Goal: Contribute content

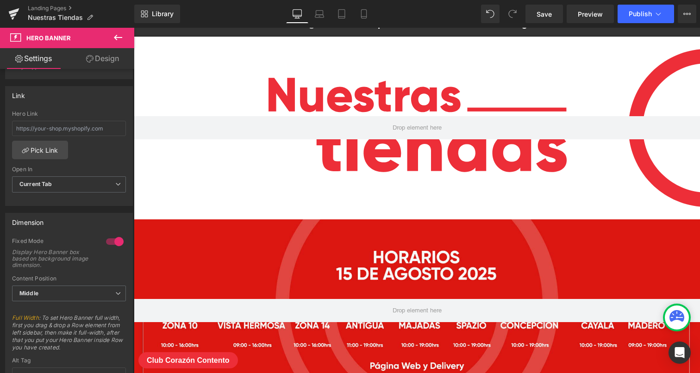
scroll to position [49, 0]
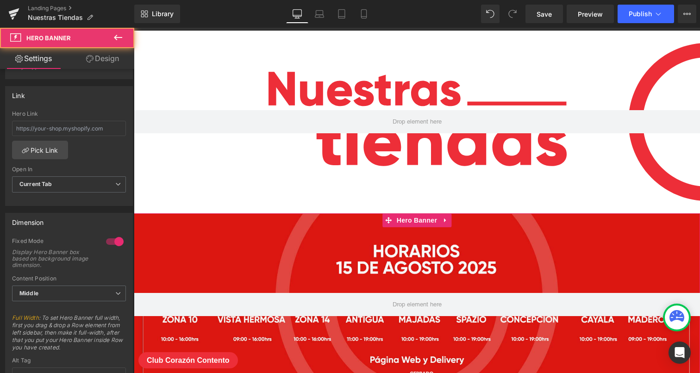
click at [458, 242] on div at bounding box center [417, 304] width 566 height 183
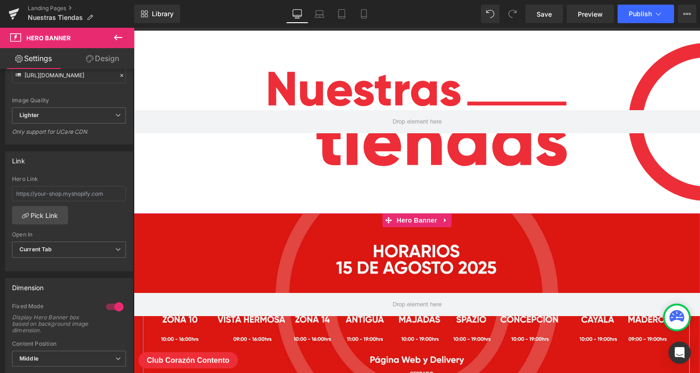
scroll to position [43, 0]
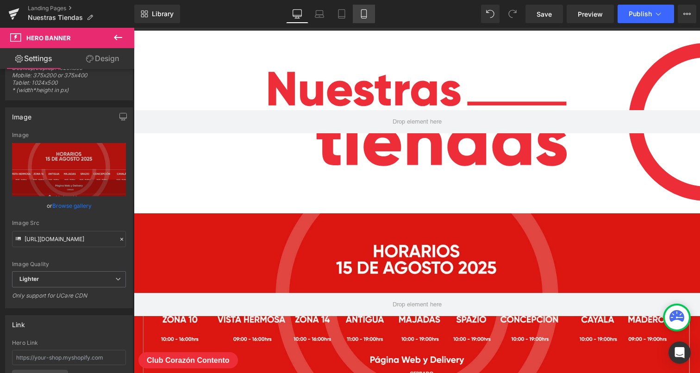
click at [361, 11] on icon at bounding box center [363, 14] width 5 height 9
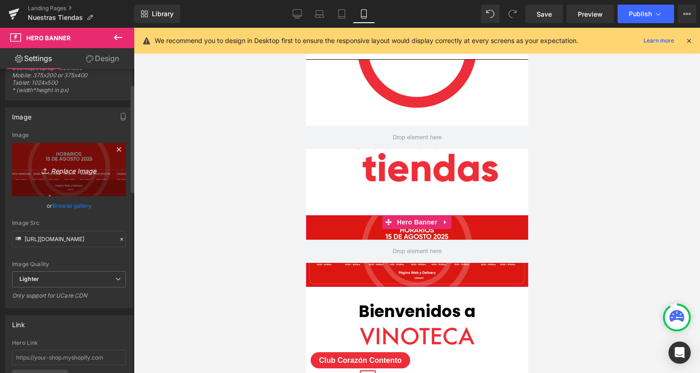
click at [101, 173] on icon "Replace Image" at bounding box center [69, 170] width 74 height 12
type input "C:\fakepath\HORARIO [DATE] WEB.png"
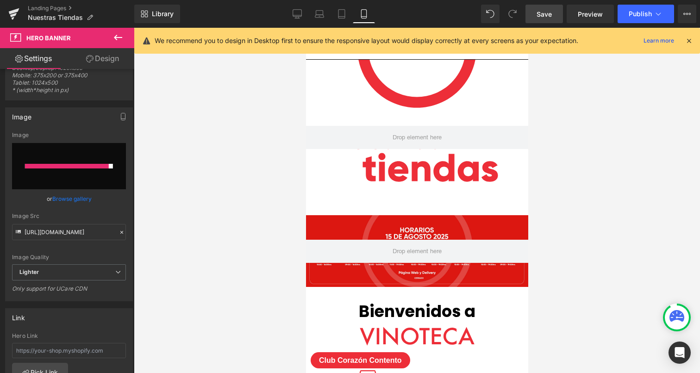
click at [548, 14] on span "Save" at bounding box center [543, 14] width 15 height 10
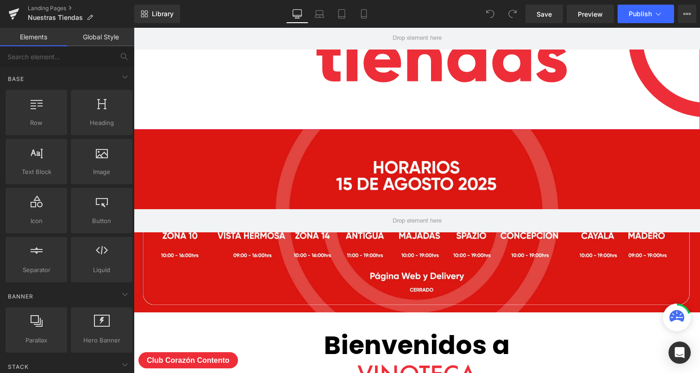
scroll to position [139, 0]
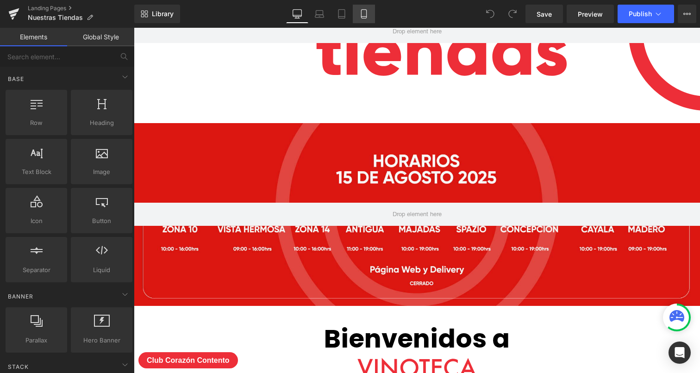
click at [363, 17] on icon at bounding box center [363, 17] width 5 height 0
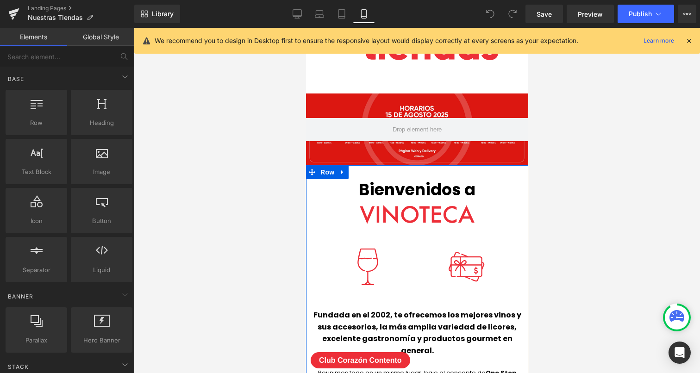
scroll to position [117, 0]
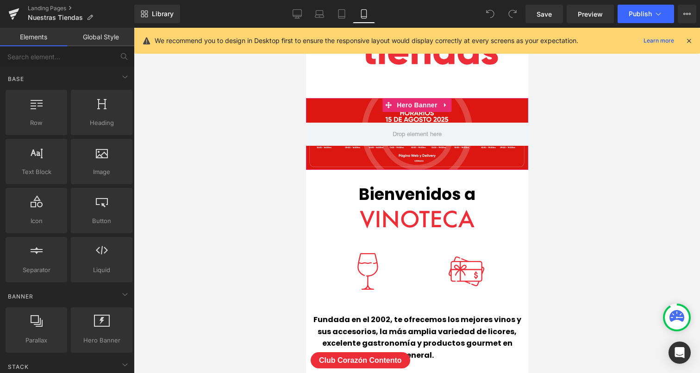
click at [444, 155] on div at bounding box center [416, 134] width 222 height 72
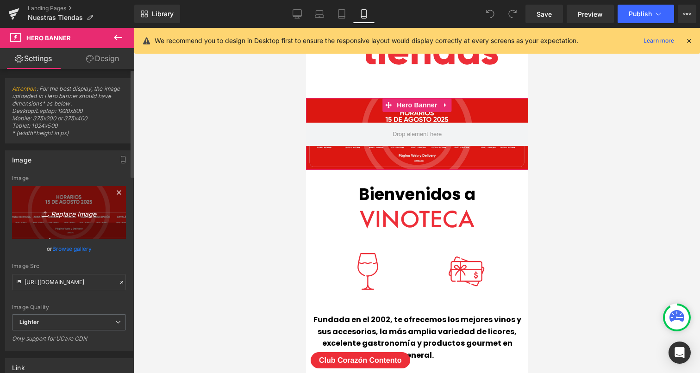
click at [92, 212] on icon "Replace Image" at bounding box center [69, 213] width 74 height 12
type input "C:\fakepath\HORARIO [DATE] WEB.png"
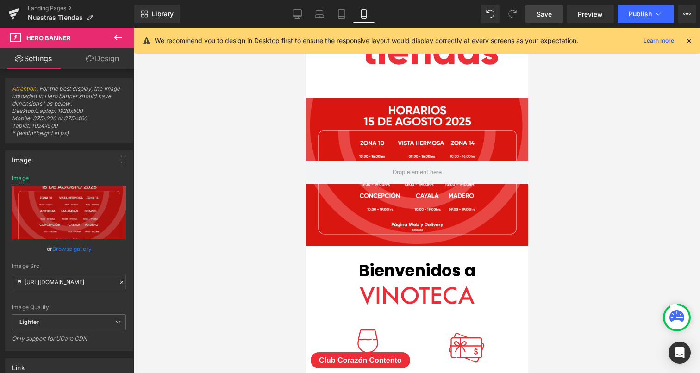
click at [542, 11] on span "Save" at bounding box center [543, 14] width 15 height 10
click at [657, 19] on button "Publish" at bounding box center [645, 14] width 56 height 19
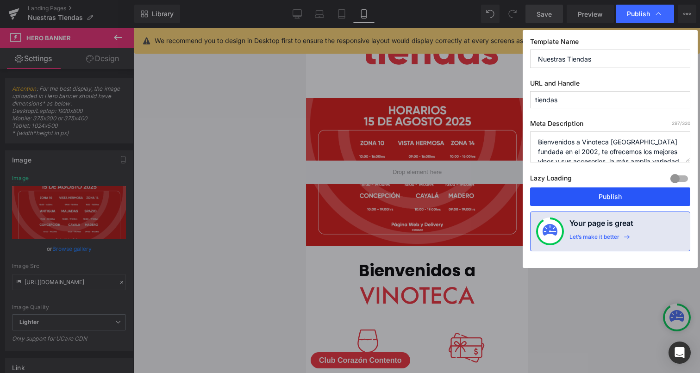
click at [585, 198] on button "Publish" at bounding box center [610, 196] width 160 height 19
